Goal: Task Accomplishment & Management: Use online tool/utility

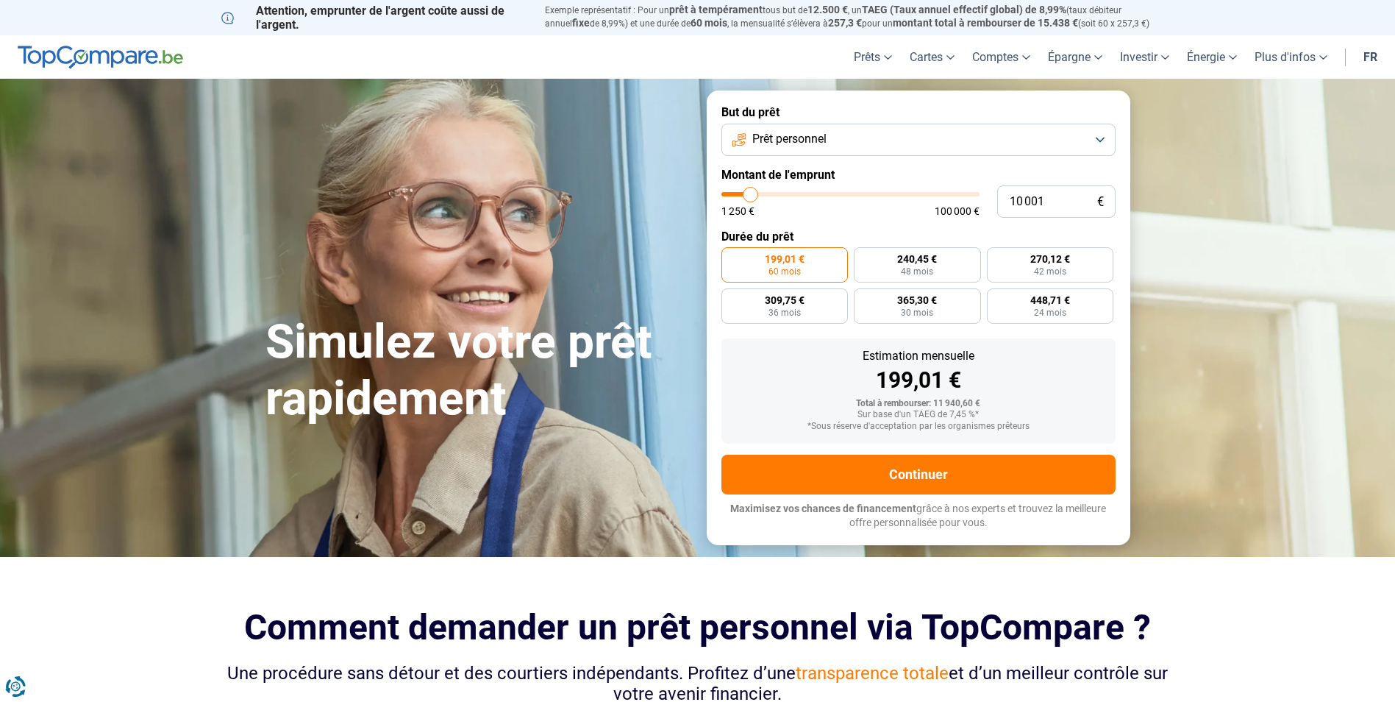
type input "8 750"
type input "8750"
type input "9 000"
type input "9000"
type input "9 500"
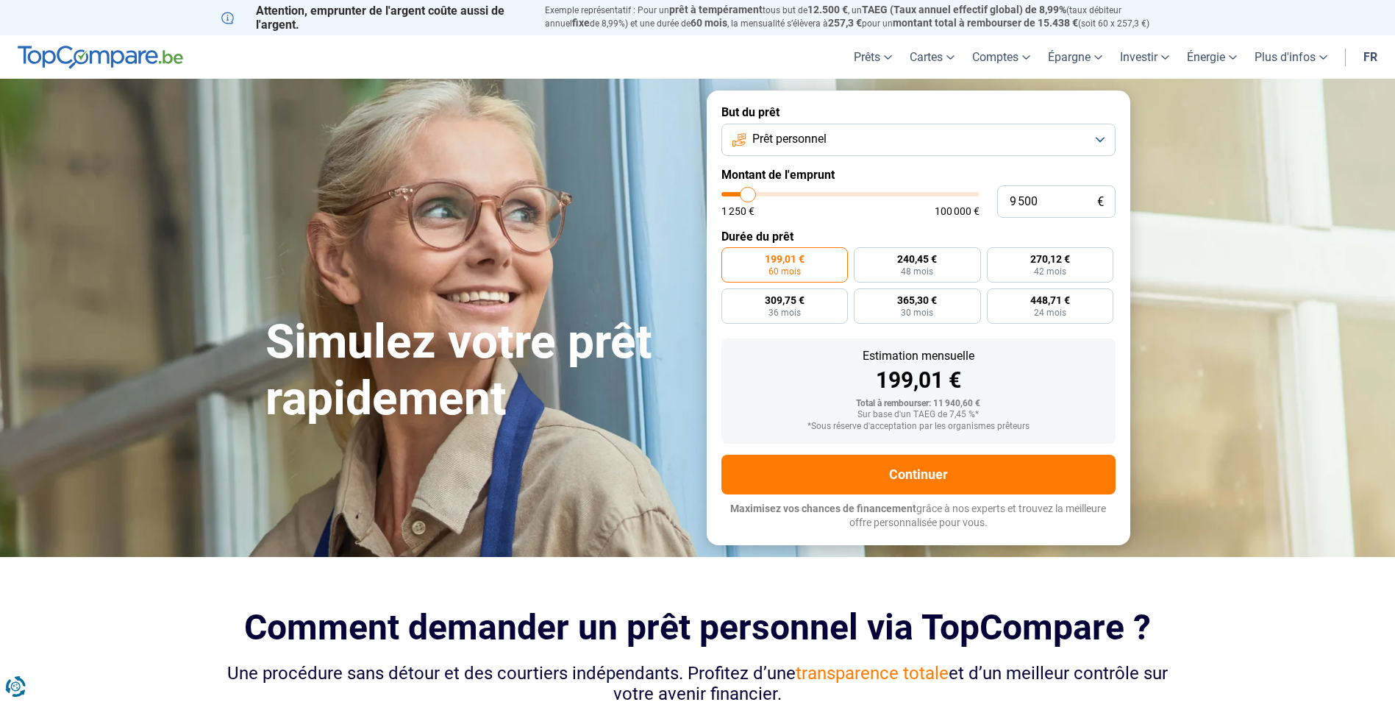
type input "9500"
type input "9 750"
type input "9750"
type input "10 000"
type input "10000"
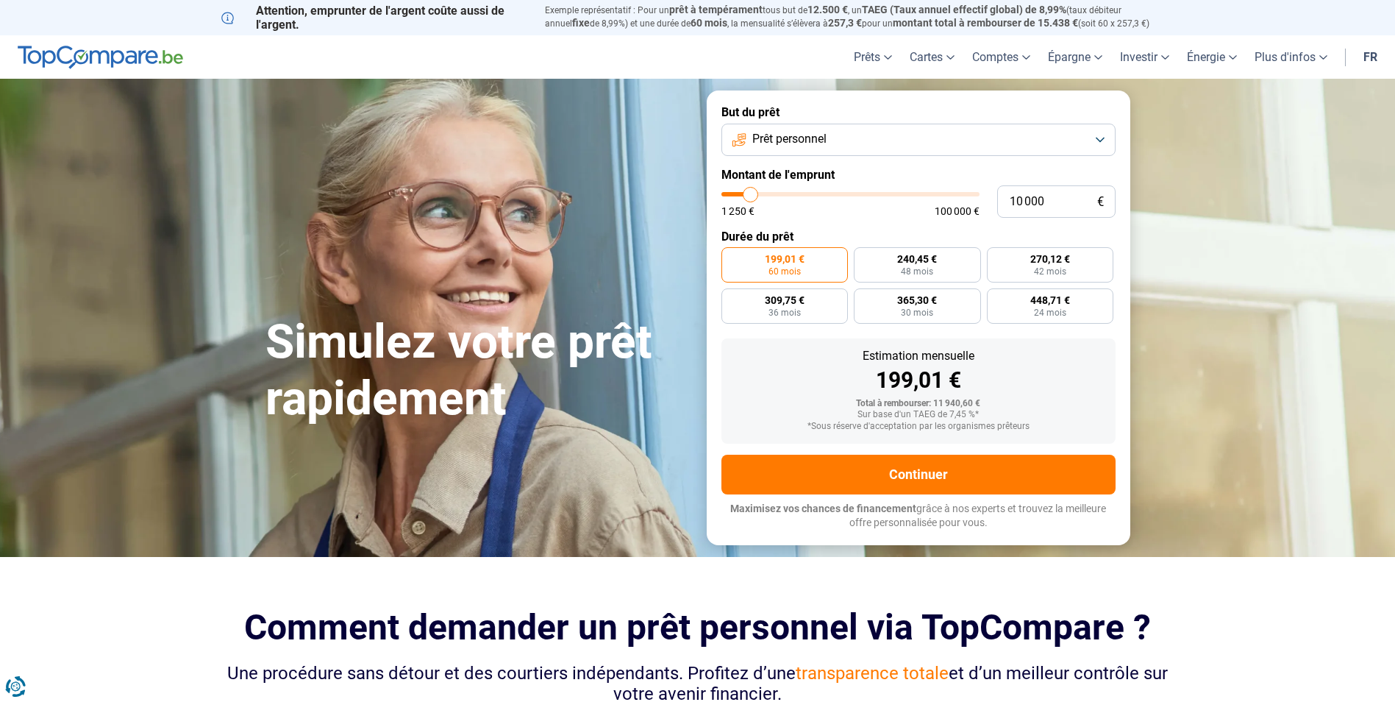
type input "10 500"
type input "10500"
type input "11 000"
type input "11000"
type input "11 250"
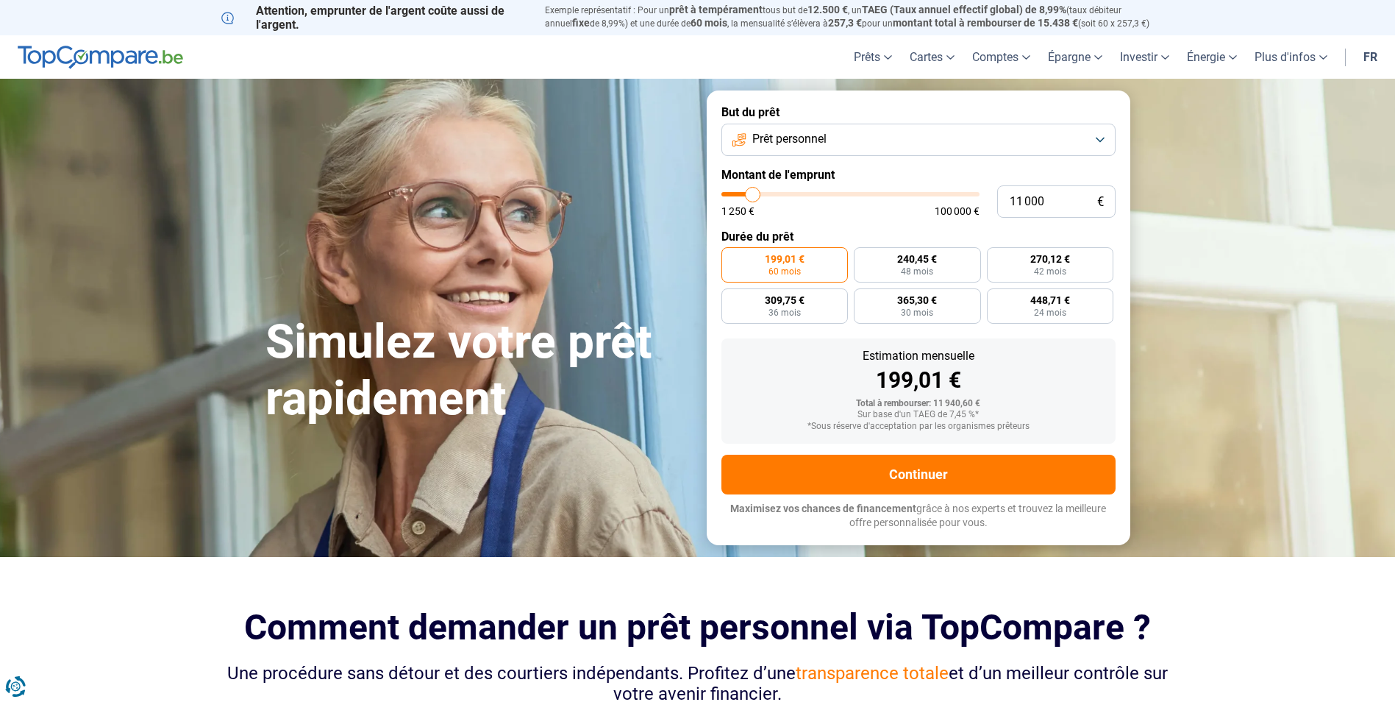
type input "11250"
type input "12 750"
type input "12750"
type input "13 500"
type input "13500"
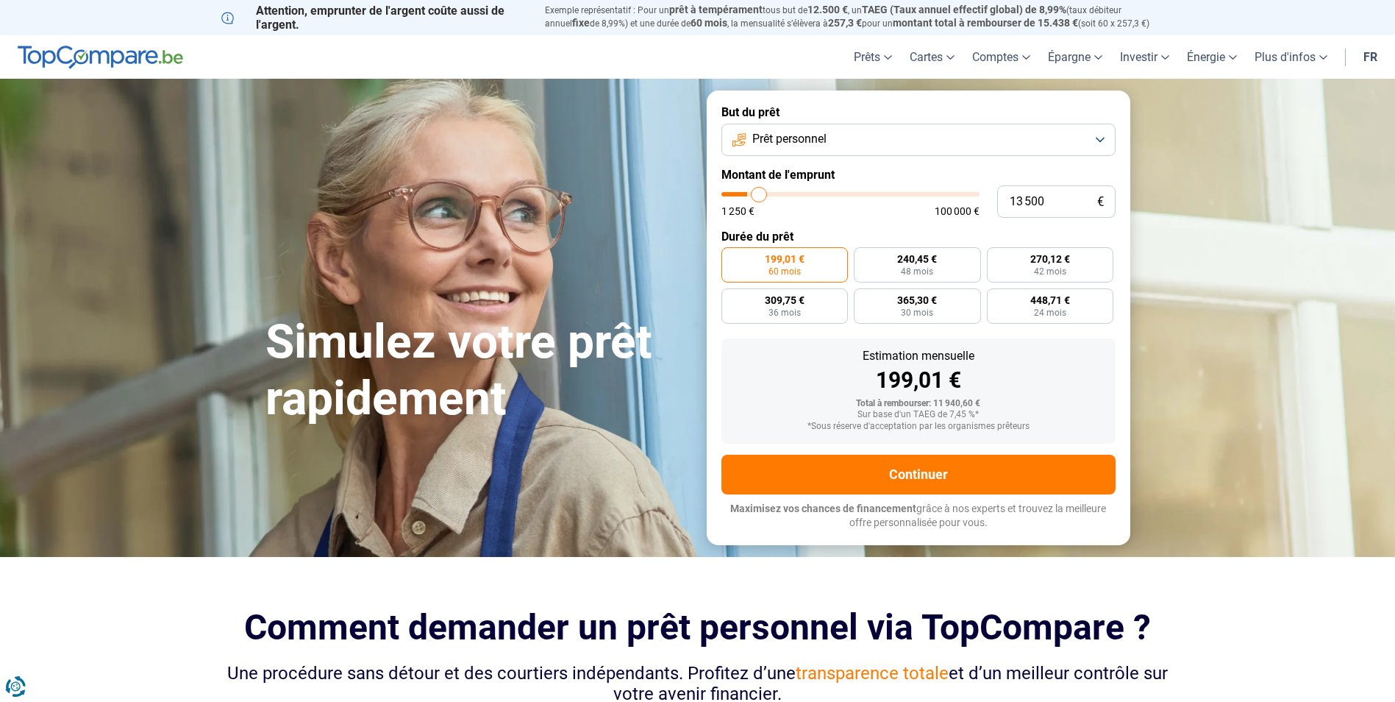
type input "14 250"
type input "14250"
type input "15 750"
type input "15750"
type input "17 250"
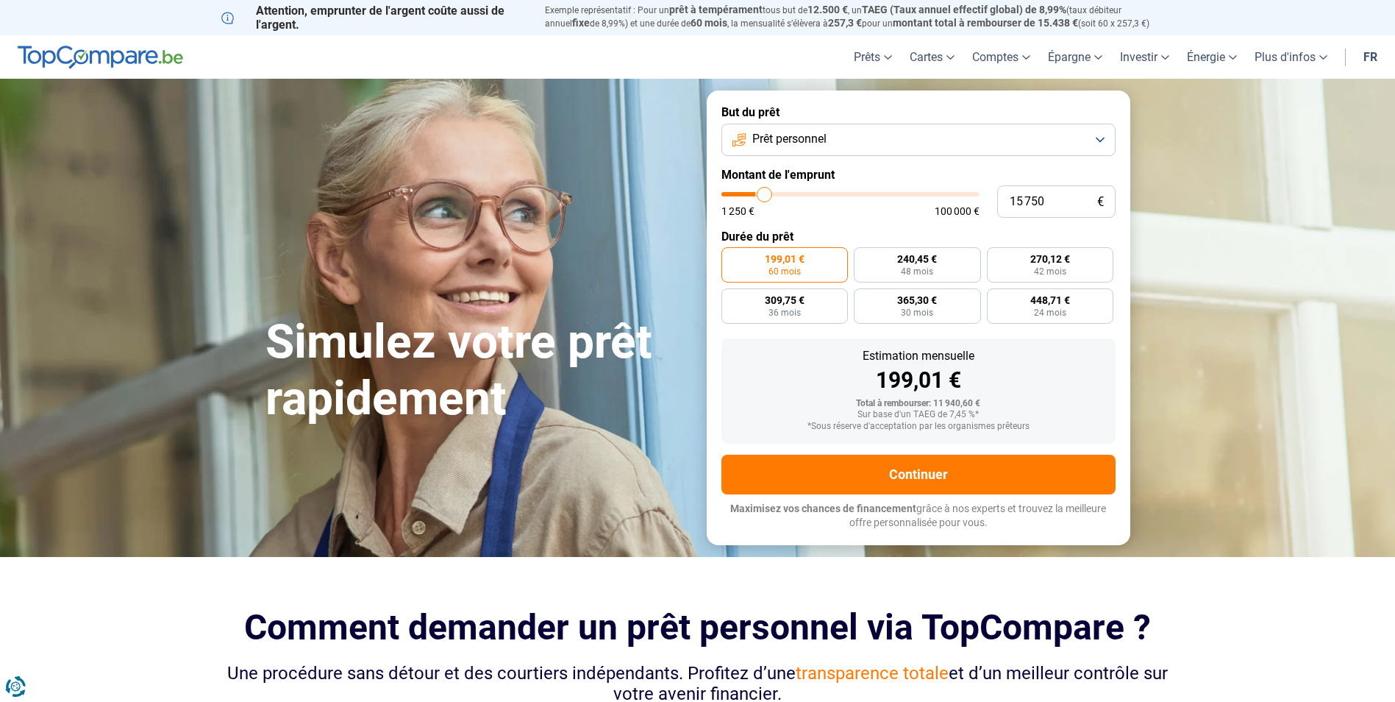
type input "17250"
type input "17 750"
type input "17750"
type input "18 000"
type input "18000"
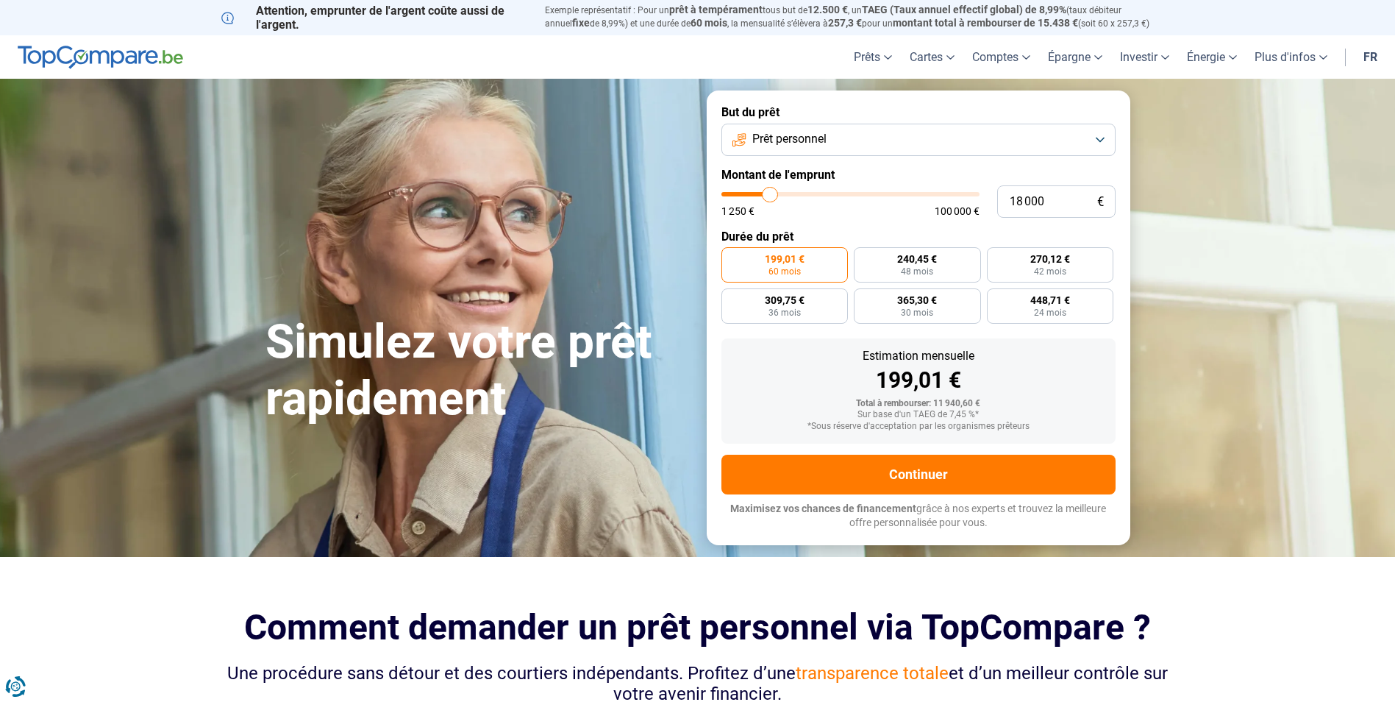
type input "17 750"
type input "17750"
type input "17 000"
type input "17000"
type input "16 250"
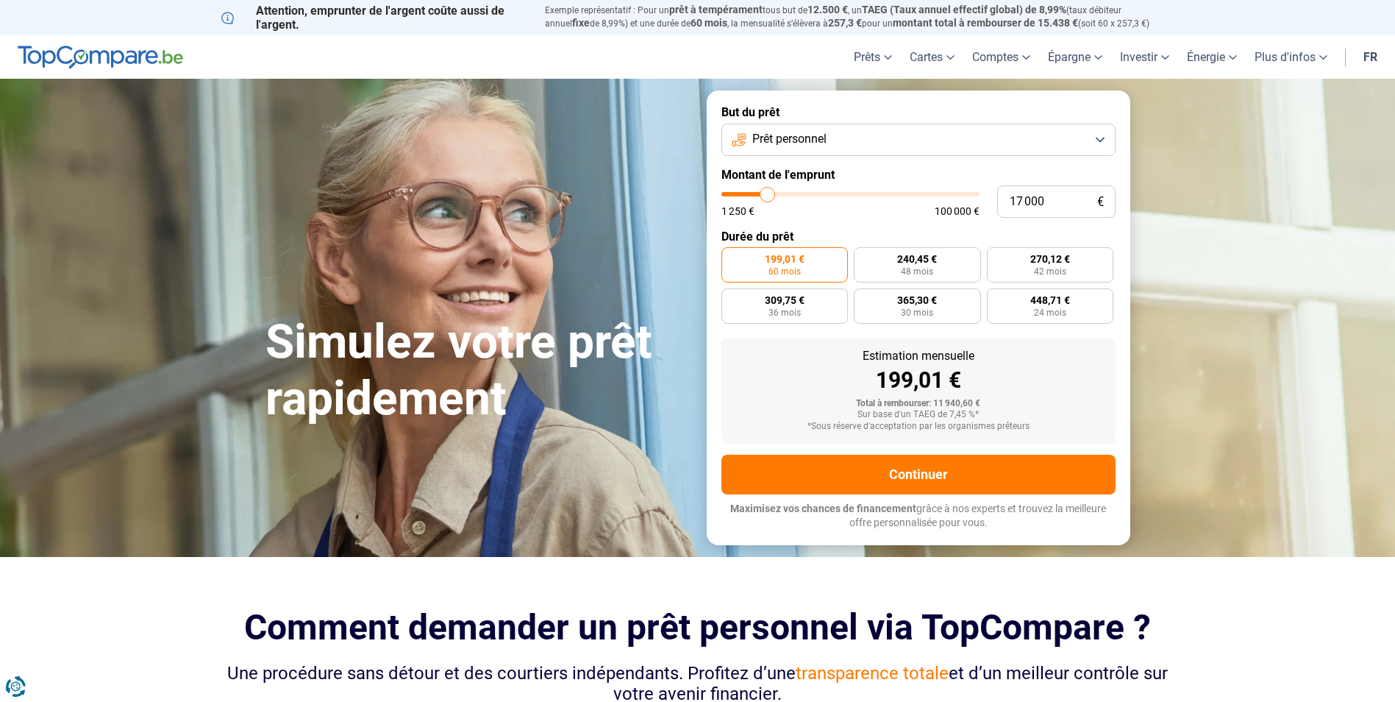
type input "16250"
type input "15 750"
type input "15750"
type input "15 000"
type input "15000"
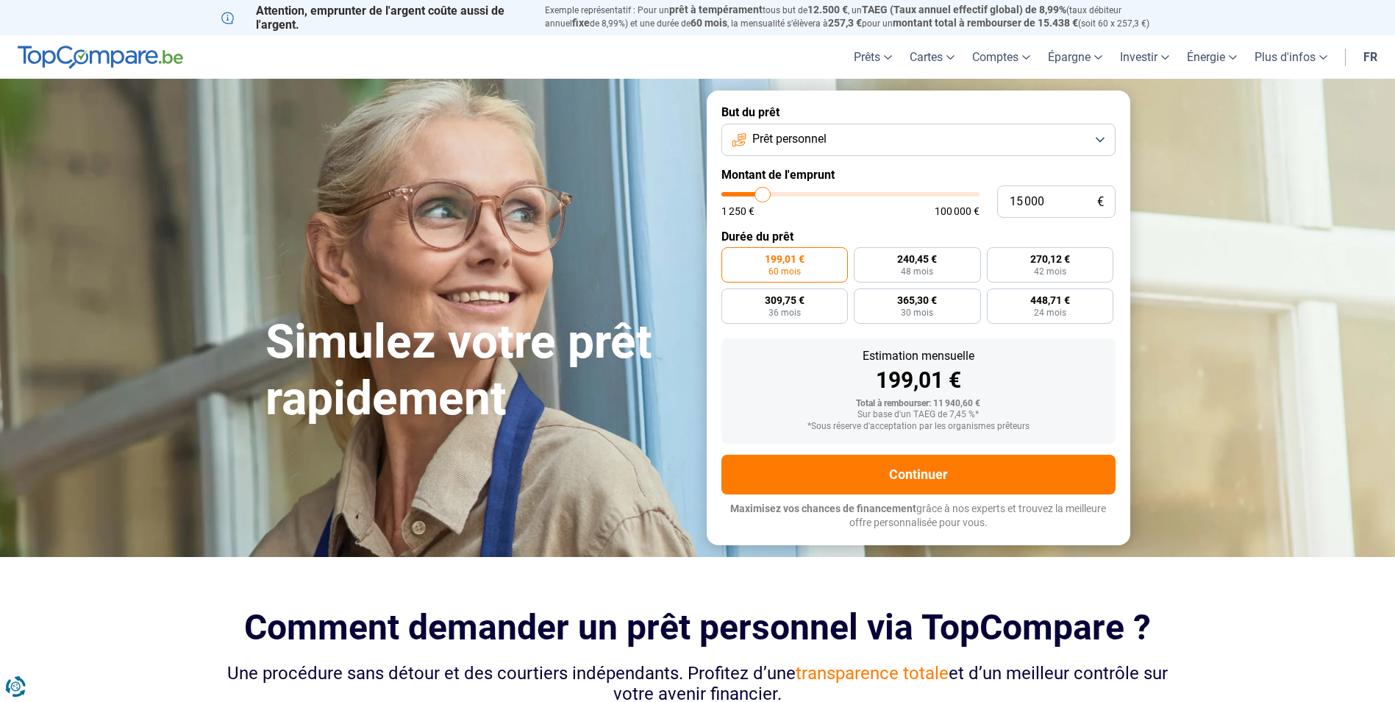
type input "14 500"
type input "14500"
type input "14 000"
type input "14000"
type input "13 250"
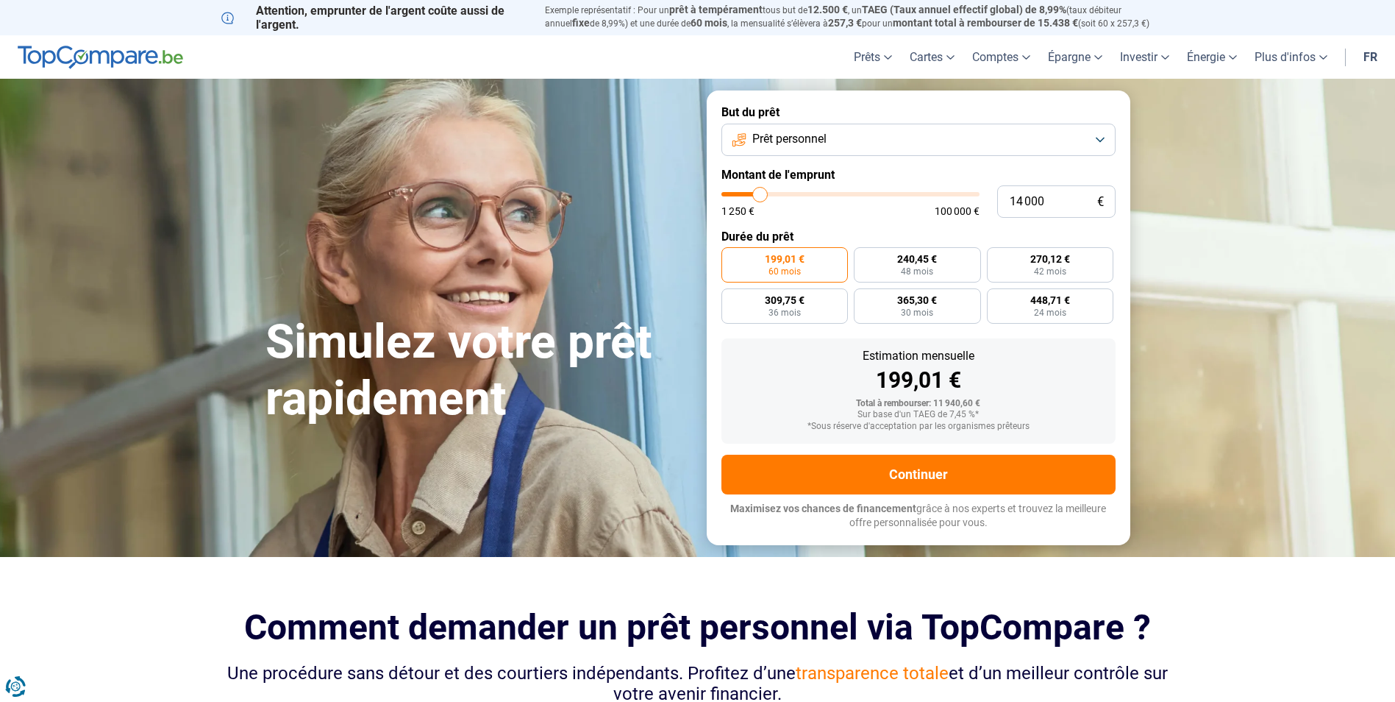
type input "13250"
type input "12 750"
type input "12750"
type input "11 250"
type input "11250"
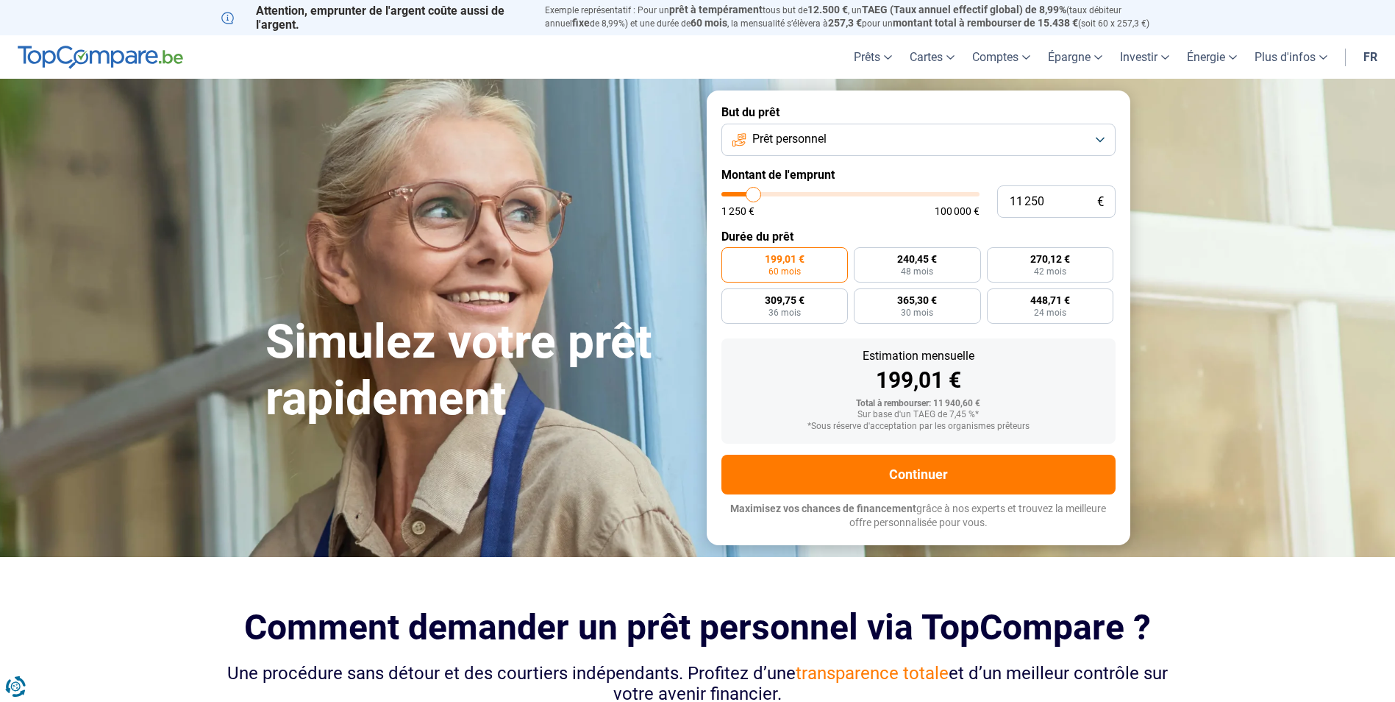
type input "9 750"
type input "9750"
type input "8 250"
type input "8250"
type input "7 000"
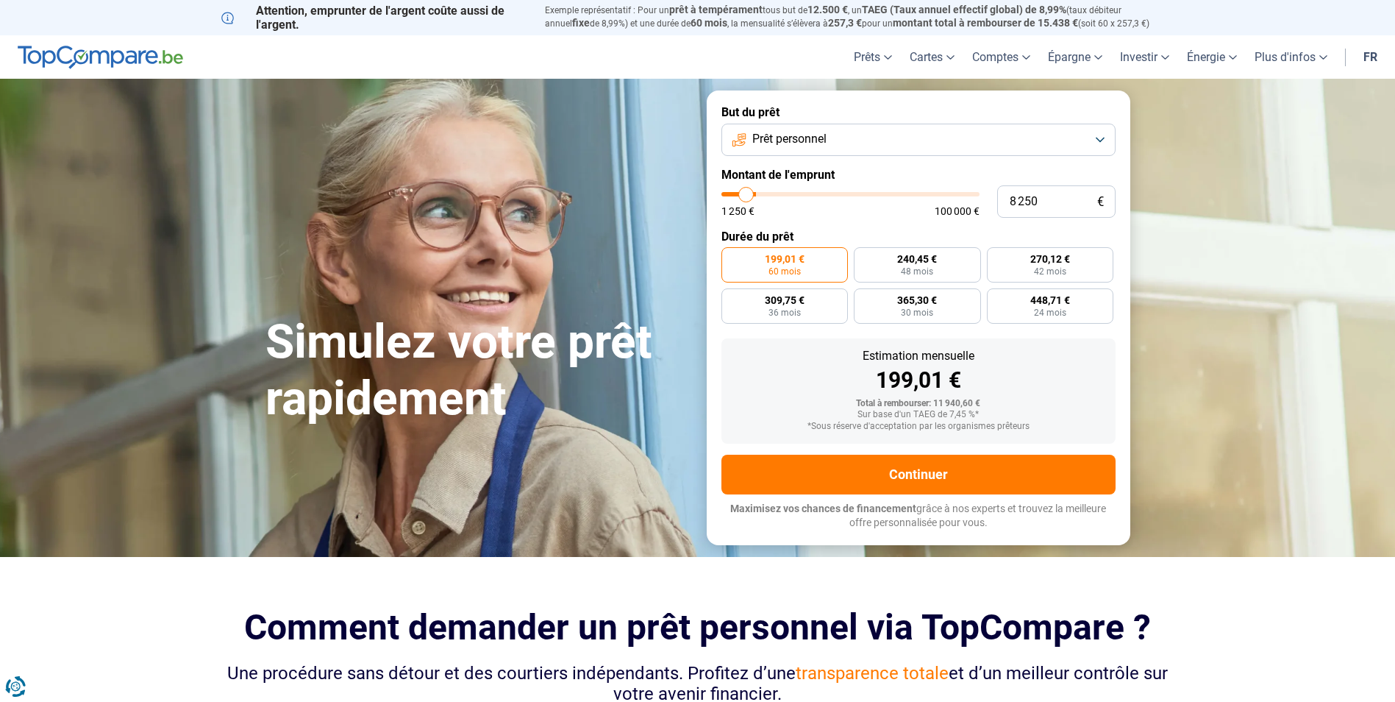
type input "7000"
type input "6 500"
type input "6500"
type input "6 000"
type input "6000"
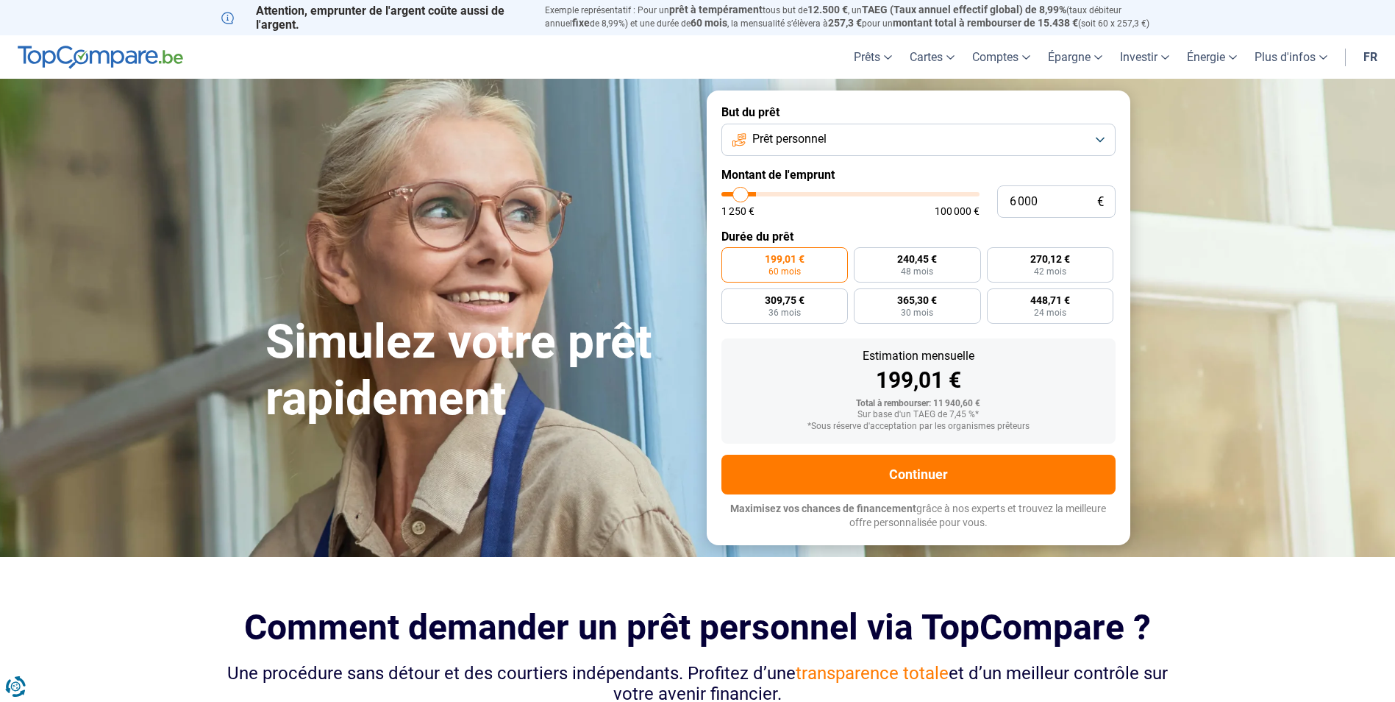
type input "5 750"
type input "5750"
type input "5 500"
type input "5500"
type input "5 000"
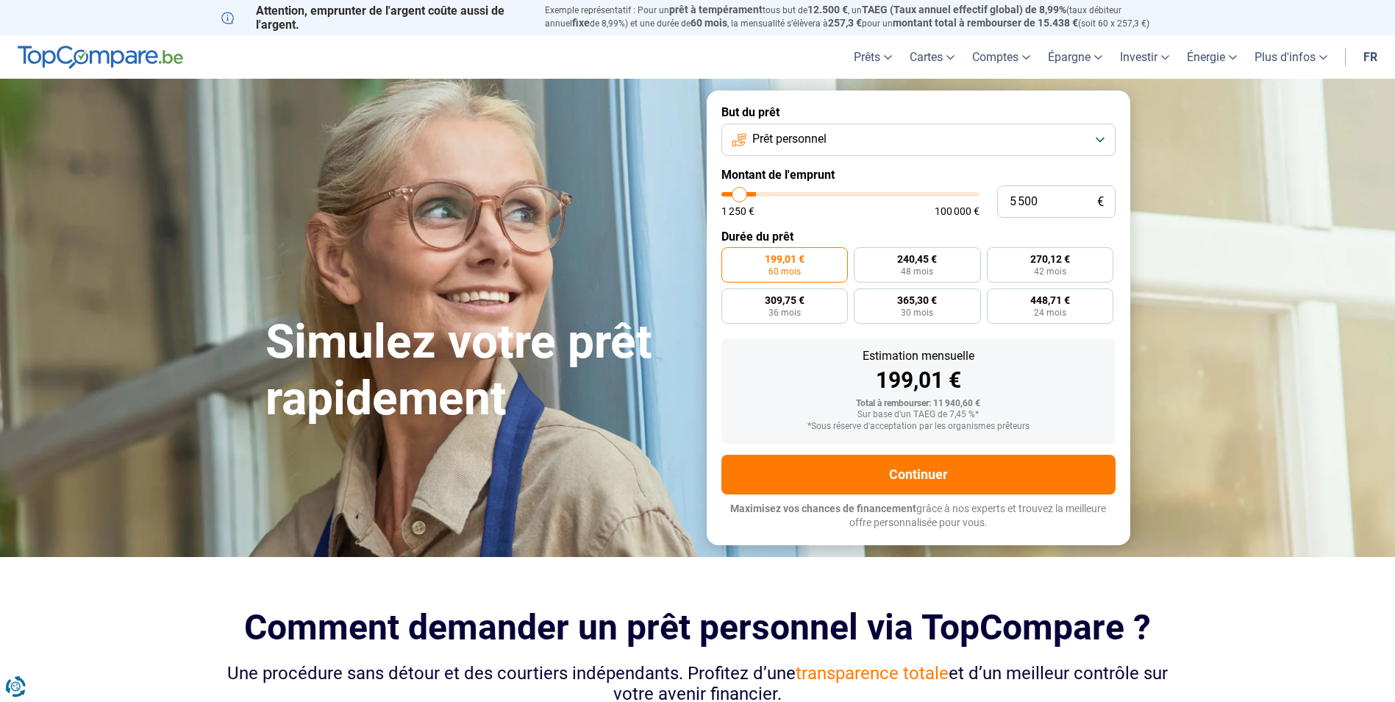
type input "5000"
type input "4 000"
type input "4000"
type input "3 500"
type input "3500"
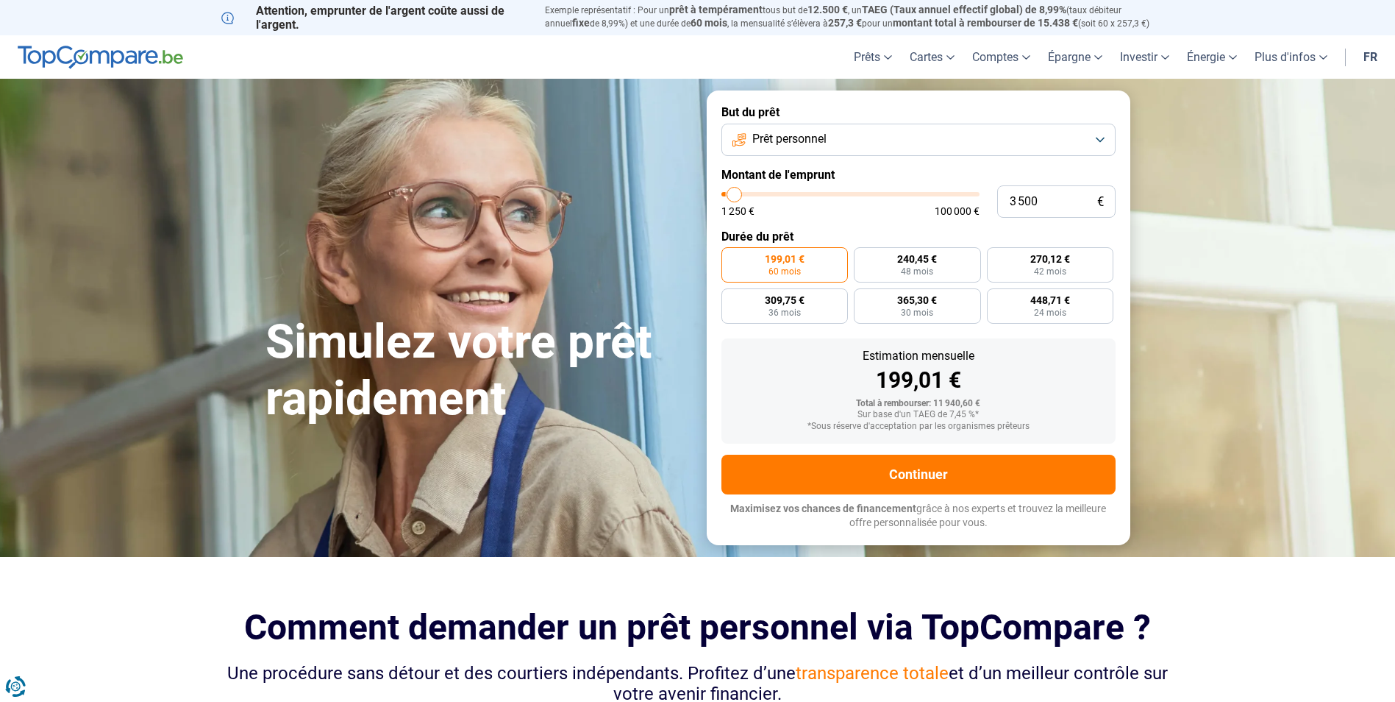
type input "2 750"
type input "2750"
type input "2 500"
type input "2500"
type input "2 250"
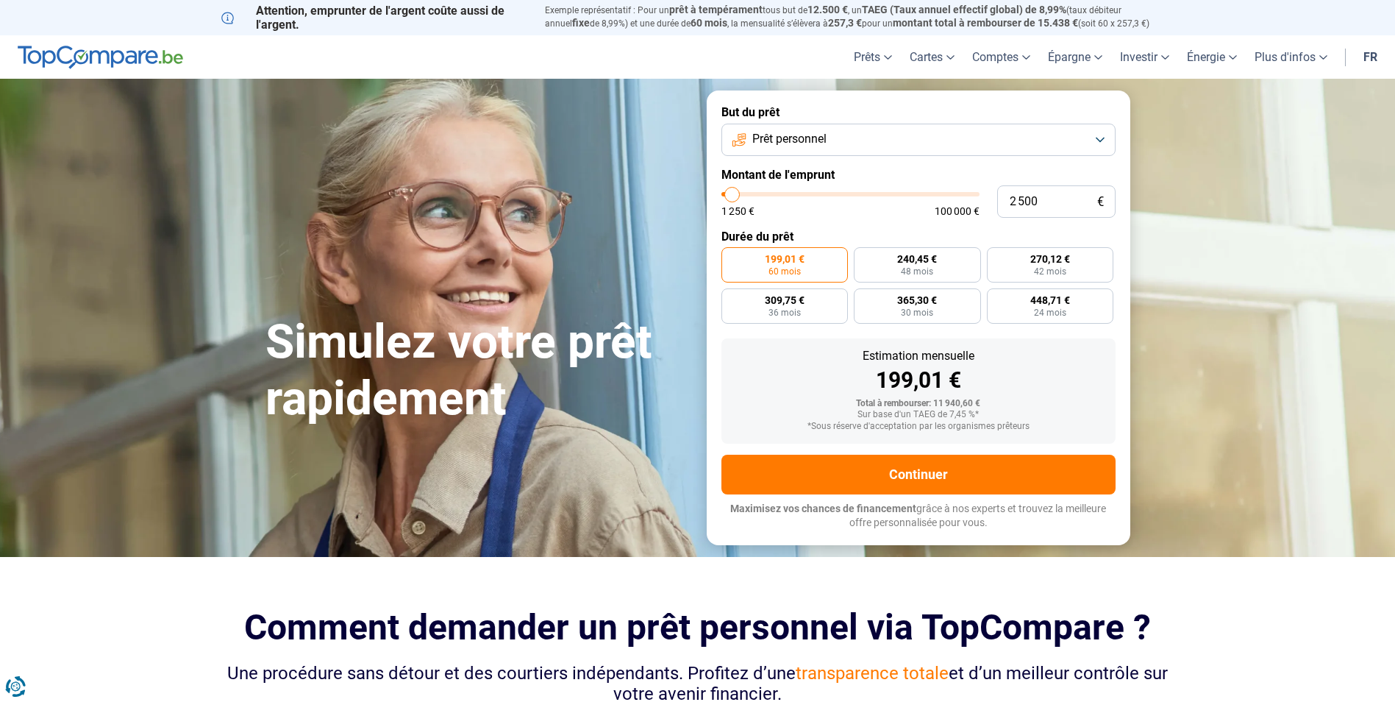
type input "2250"
type input "2 500"
type input "2500"
type input "2 750"
type input "2750"
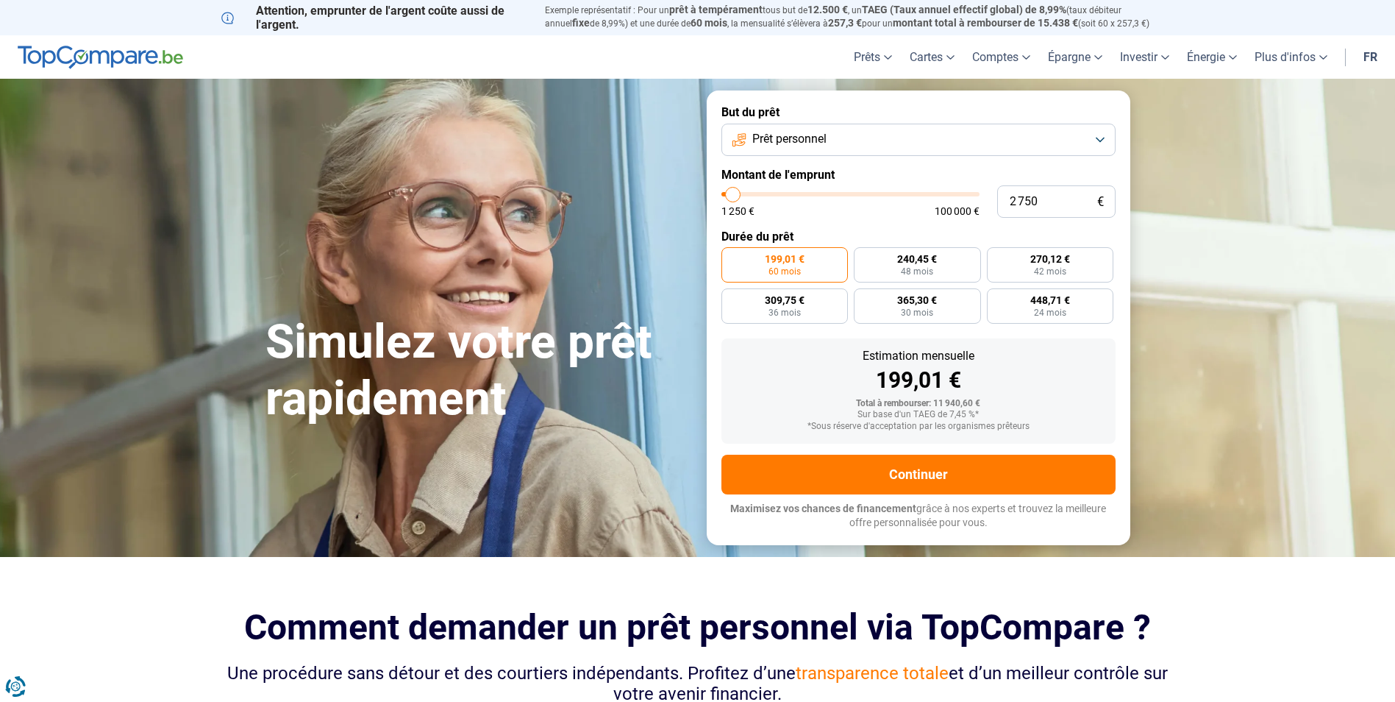
type input "3 000"
type input "3000"
type input "3 500"
type input "3500"
type input "3 750"
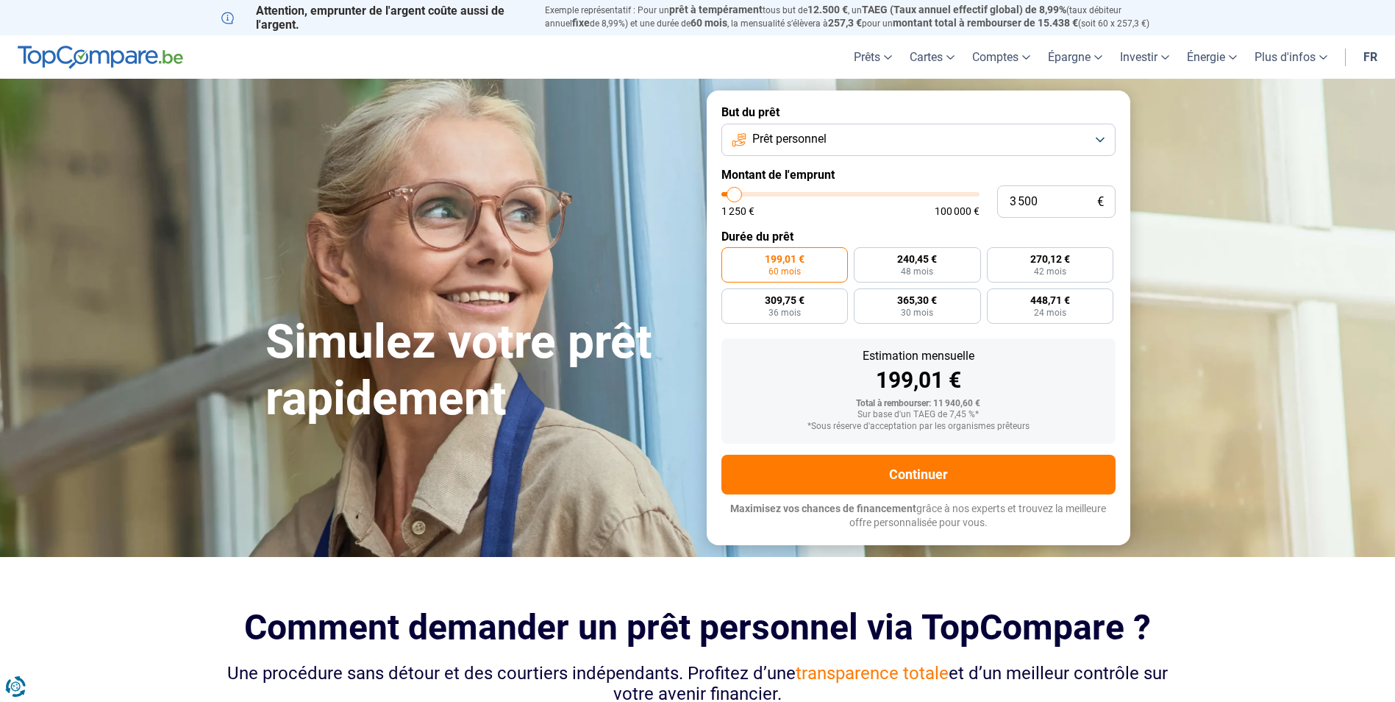
type input "3750"
type input "4 000"
drag, startPoint x: 747, startPoint y: 196, endPoint x: 736, endPoint y: 205, distance: 13.7
type input "4000"
click at [736, 196] on input "range" at bounding box center [851, 194] width 258 height 4
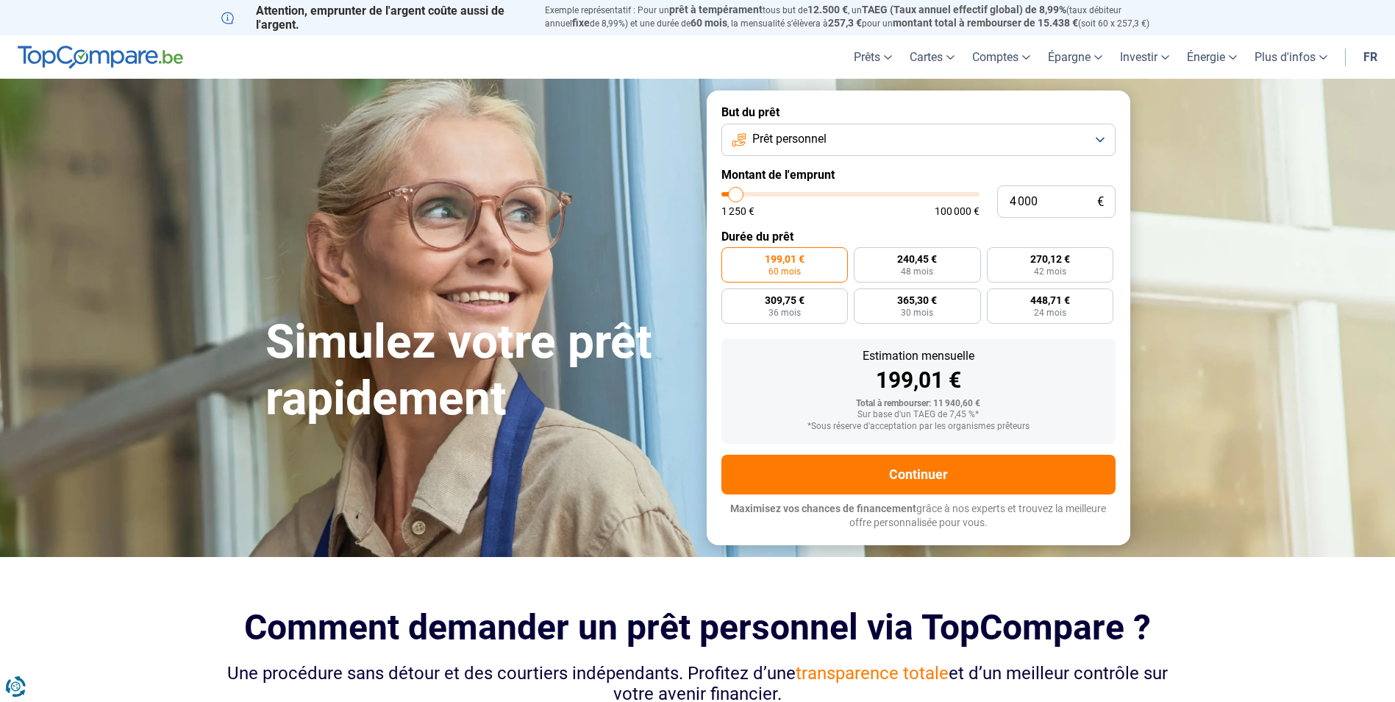
radio input "true"
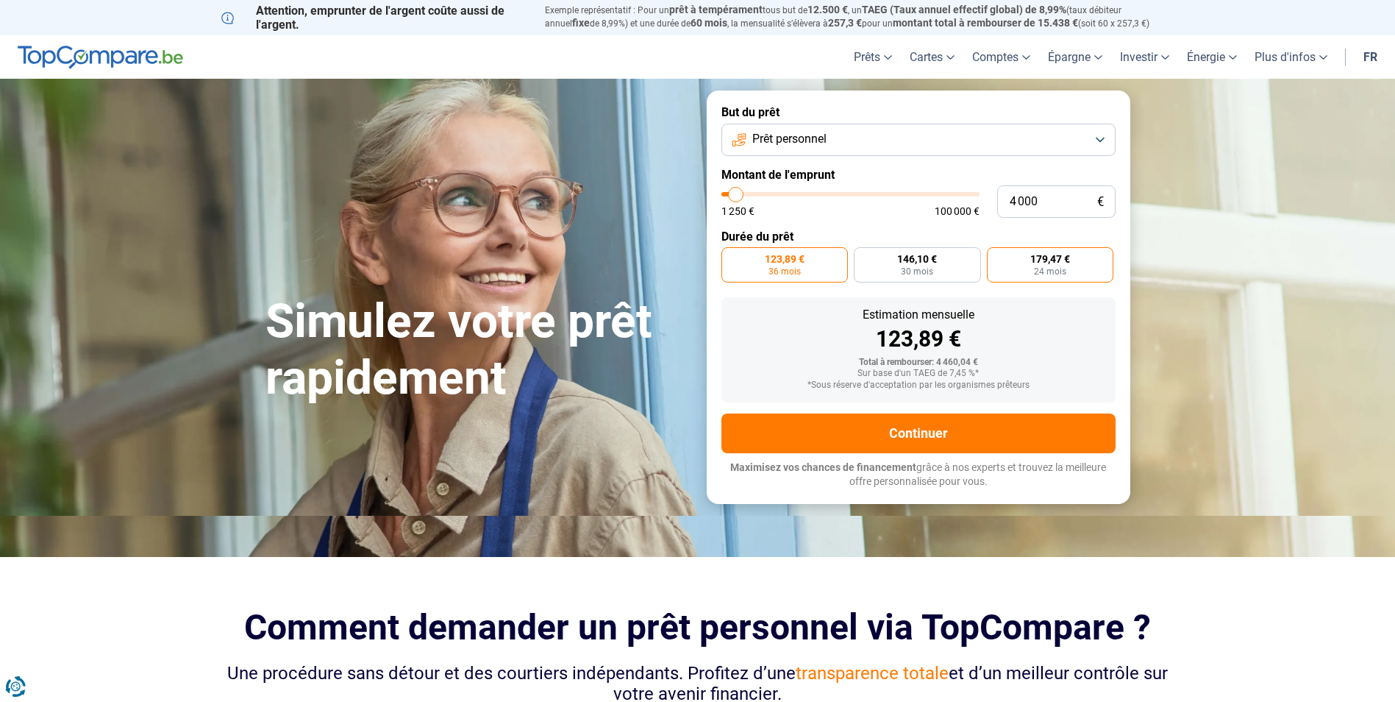
click at [1046, 262] on span "179,47 €" at bounding box center [1051, 259] width 40 height 10
click at [997, 257] on input "179,47 € 24 mois" at bounding box center [992, 252] width 10 height 10
radio input "true"
